Goal: Task Accomplishment & Management: Use online tool/utility

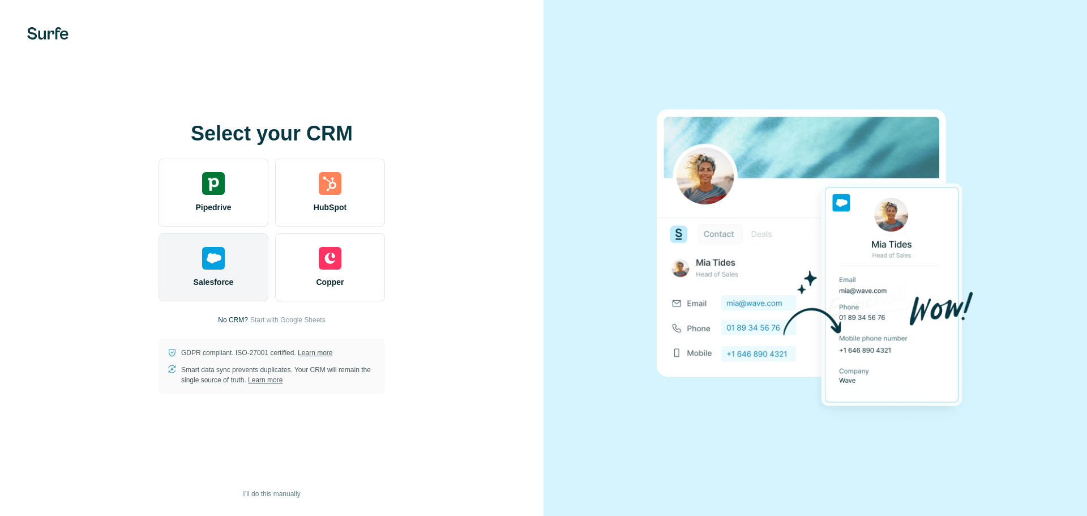
click at [202, 269] on img at bounding box center [213, 258] width 23 height 23
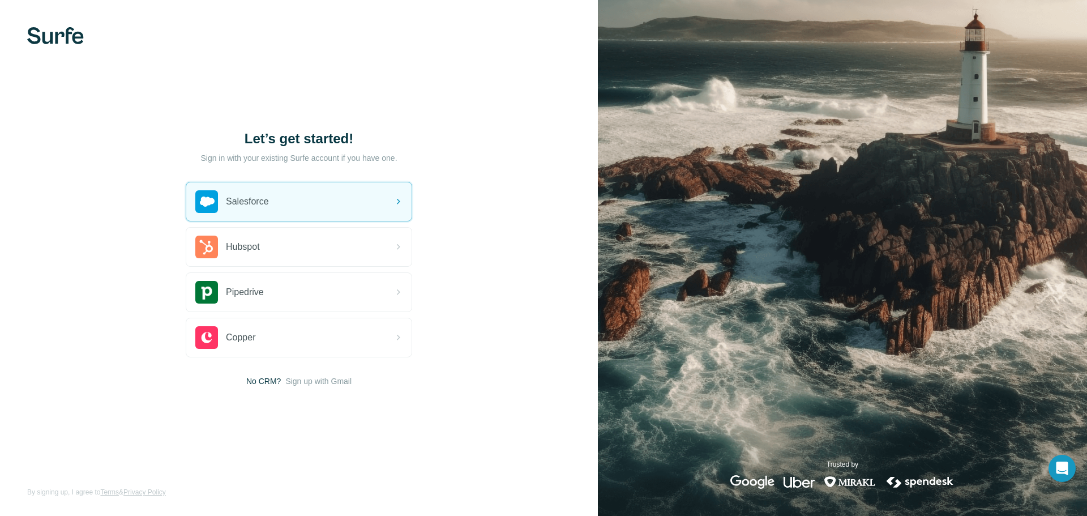
click at [495, 229] on div "Let’s get started! Sign in with your existing Surfe account if you have one. Sa…" at bounding box center [299, 258] width 598 height 516
click at [334, 198] on div "Salesforce" at bounding box center [298, 201] width 225 height 39
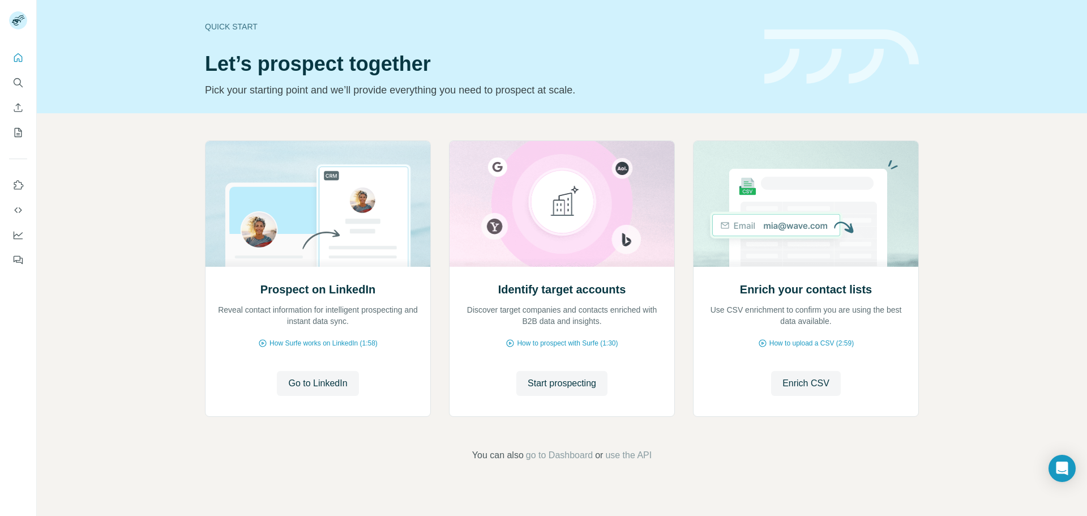
click at [979, 347] on div "Prospect on LinkedIn Reveal contact information for intelligent prospecting and…" at bounding box center [562, 301] width 1050 height 376
click at [953, 246] on div "Prospect on LinkedIn Reveal contact information for intelligent prospecting and…" at bounding box center [562, 301] width 1050 height 376
click at [989, 271] on div "Prospect on LinkedIn Reveal contact information for intelligent prospecting and…" at bounding box center [562, 301] width 1050 height 376
drag, startPoint x: 495, startPoint y: 1, endPoint x: 835, endPoint y: 67, distance: 345.7
click at [835, 67] on img at bounding box center [841, 56] width 155 height 55
